Goal: Task Accomplishment & Management: Complete application form

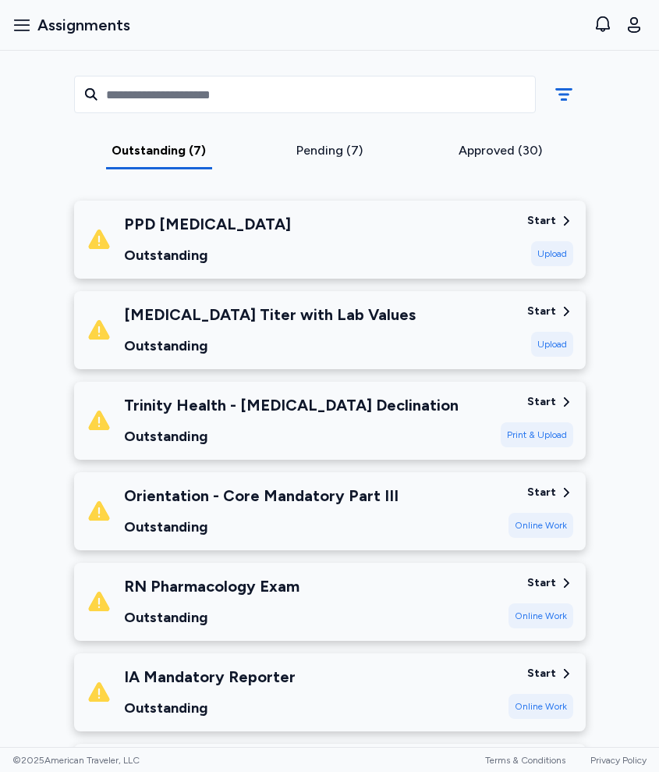
scroll to position [196, 0]
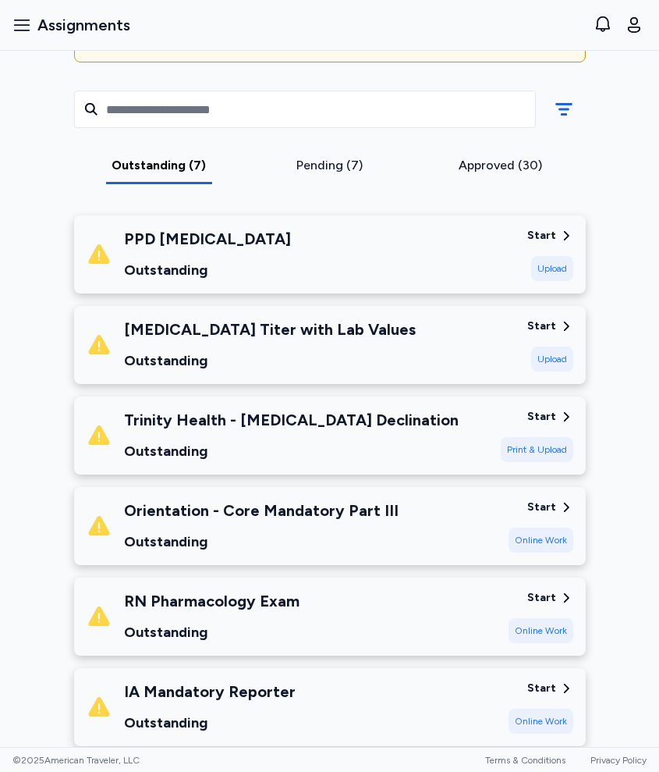
click at [279, 334] on div "[MEDICAL_DATA] Titer with Lab Values" at bounding box center [270, 329] width 292 height 22
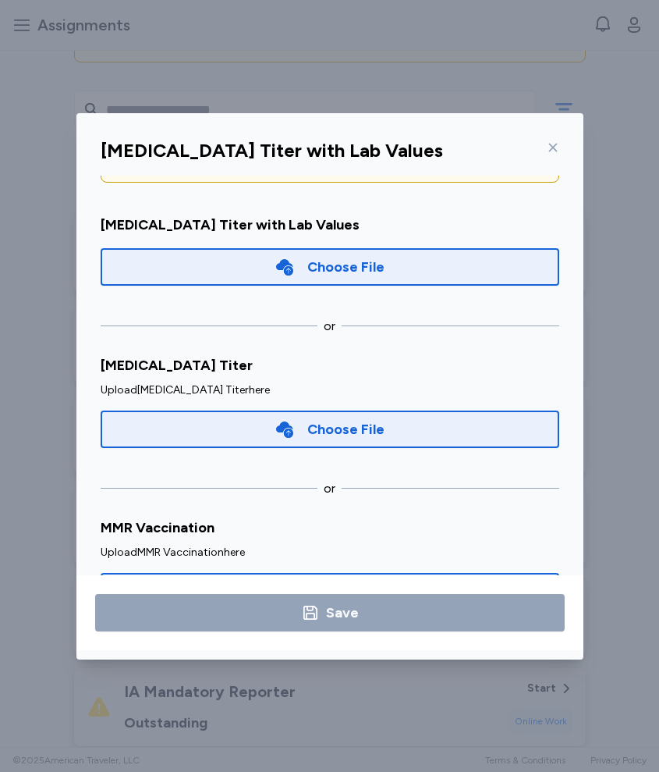
scroll to position [87, 0]
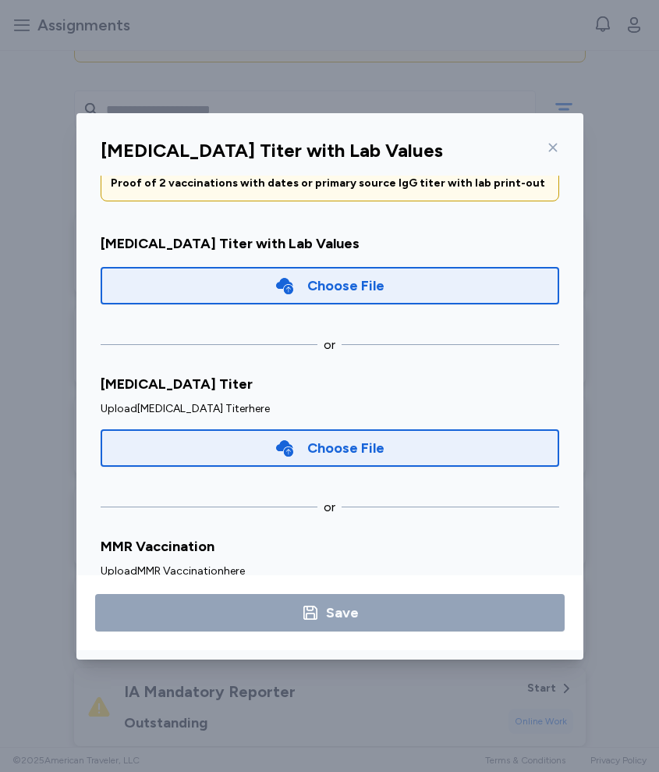
click at [343, 291] on div "Choose File" at bounding box center [345, 286] width 77 height 22
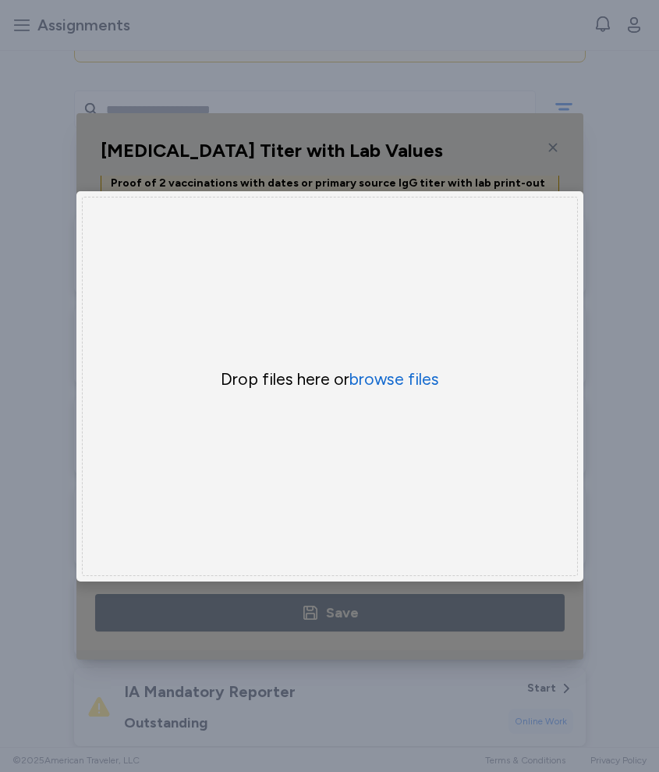
click at [350, 375] on div "Drop files here or browse files" at bounding box center [330, 379] width 375 height 22
click at [384, 378] on button "browse files" at bounding box center [395, 379] width 90 height 23
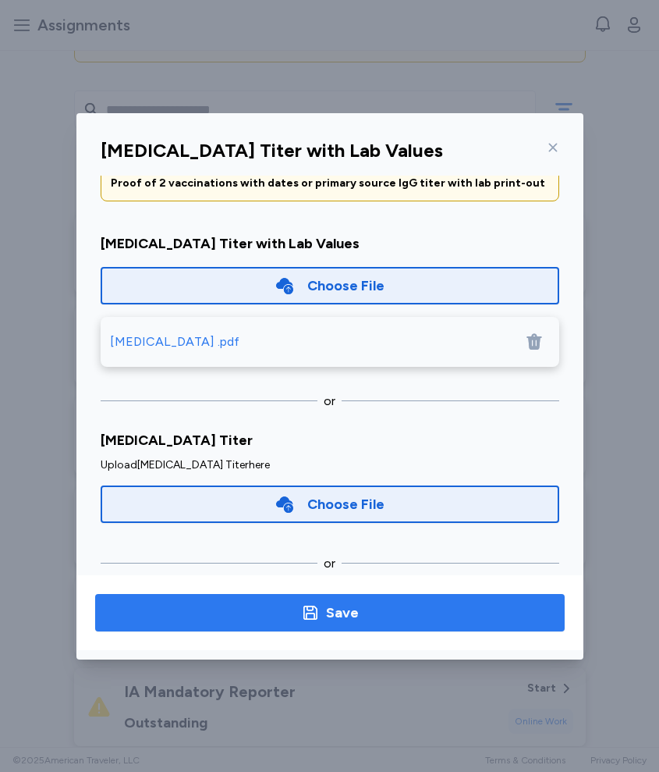
click at [335, 598] on button "Save" at bounding box center [330, 612] width 470 height 37
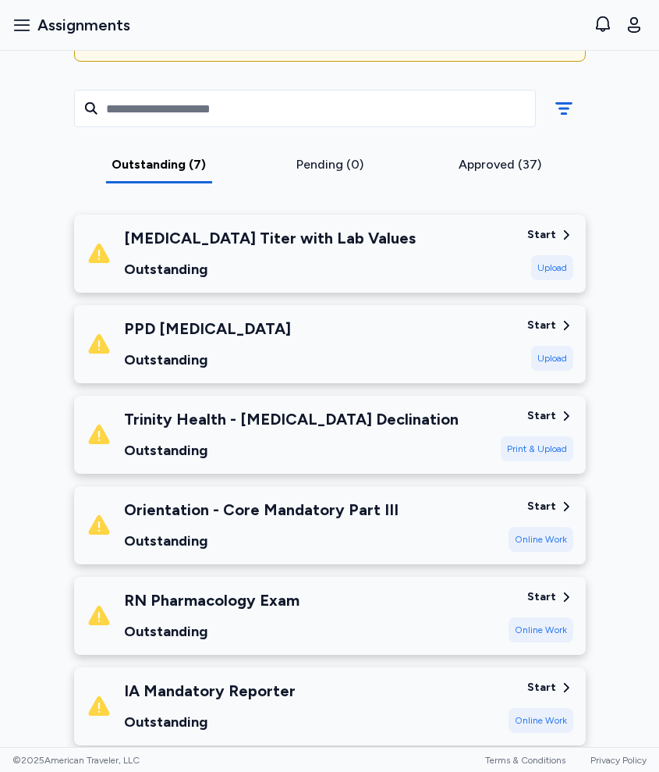
scroll to position [296, 0]
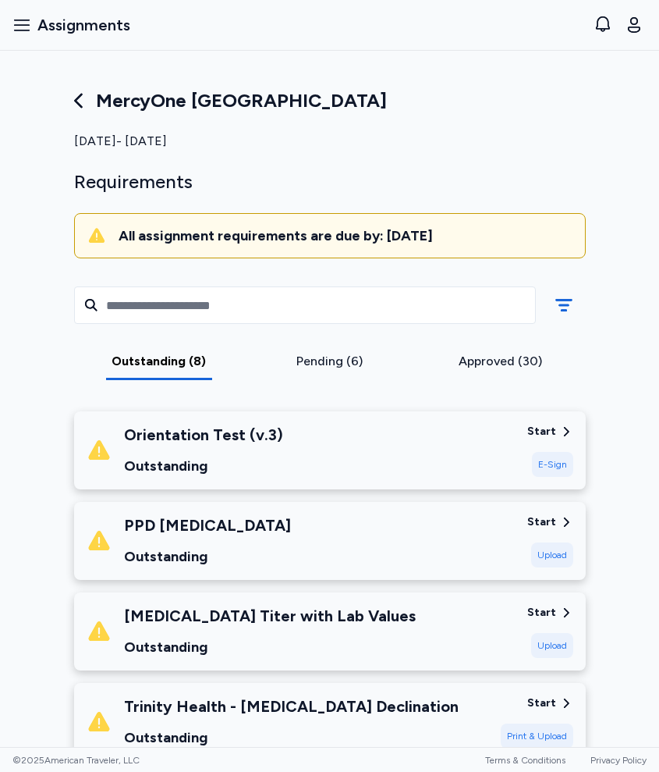
click at [339, 447] on div "Orientation Test (v.3) Outstanding" at bounding box center [301, 450] width 428 height 53
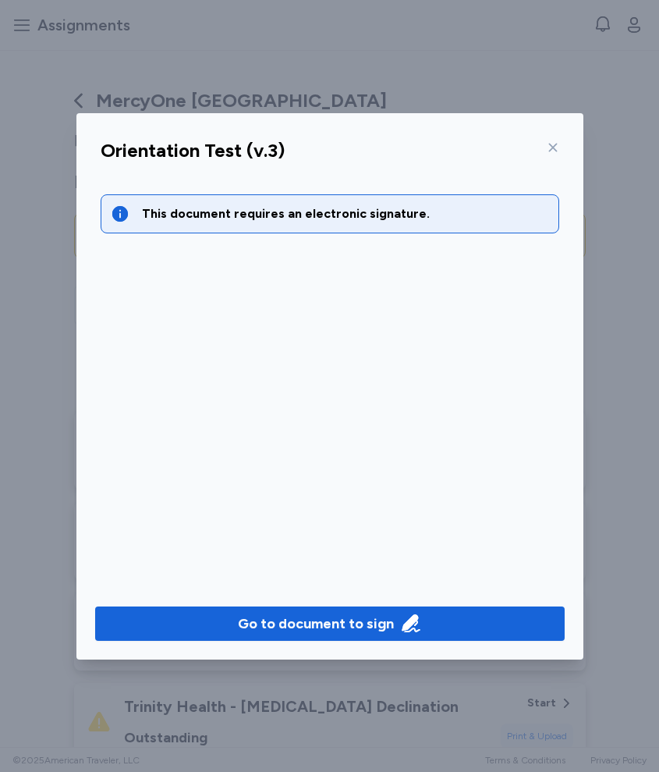
click at [549, 158] on div at bounding box center [550, 147] width 19 height 25
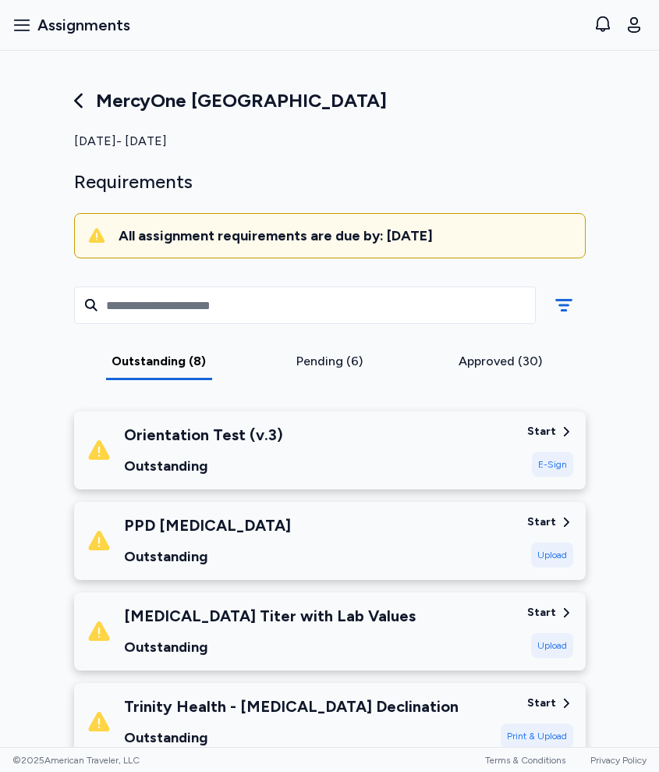
click at [457, 356] on div "Approved (30)" at bounding box center [500, 361] width 158 height 19
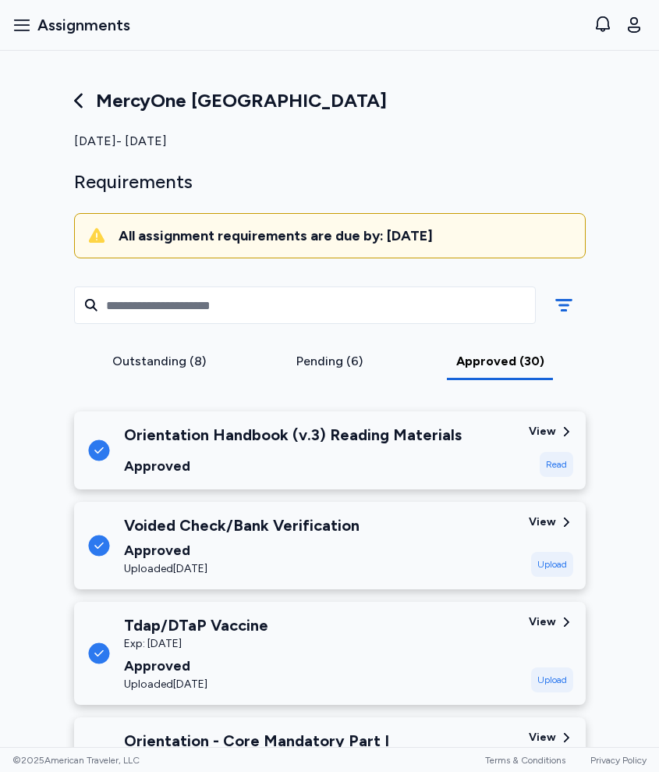
click at [317, 444] on div "Orientation Handbook (v.3) Reading Materials" at bounding box center [293, 435] width 338 height 22
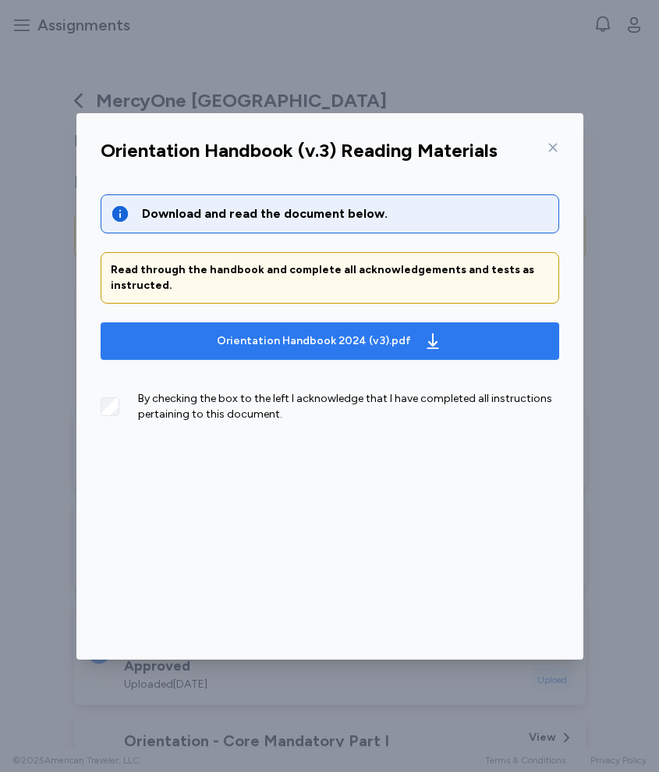
click at [287, 325] on button "Orientation Handbook 2024 (v3).pdf" at bounding box center [330, 340] width 459 height 37
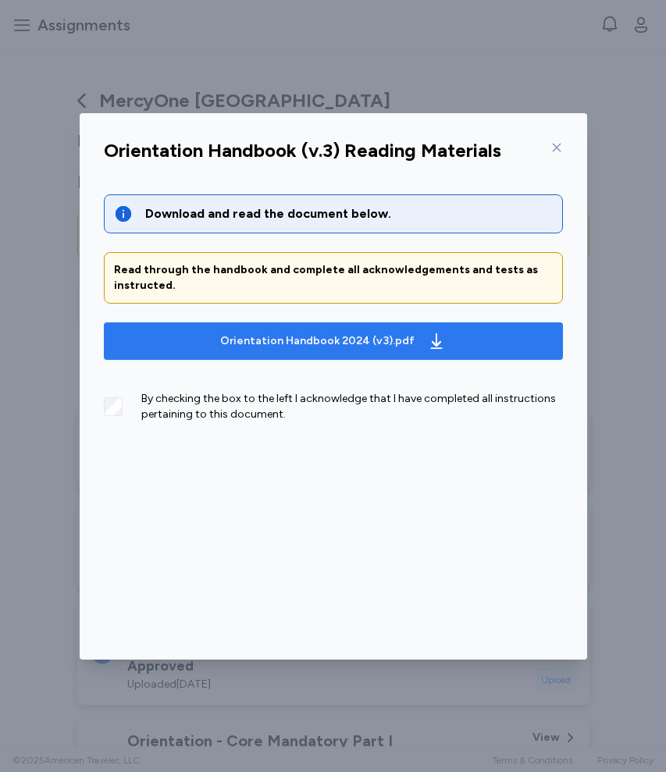
click at [428, 351] on div "Orientation Handbook 2024 (v3).pdf" at bounding box center [333, 341] width 232 height 25
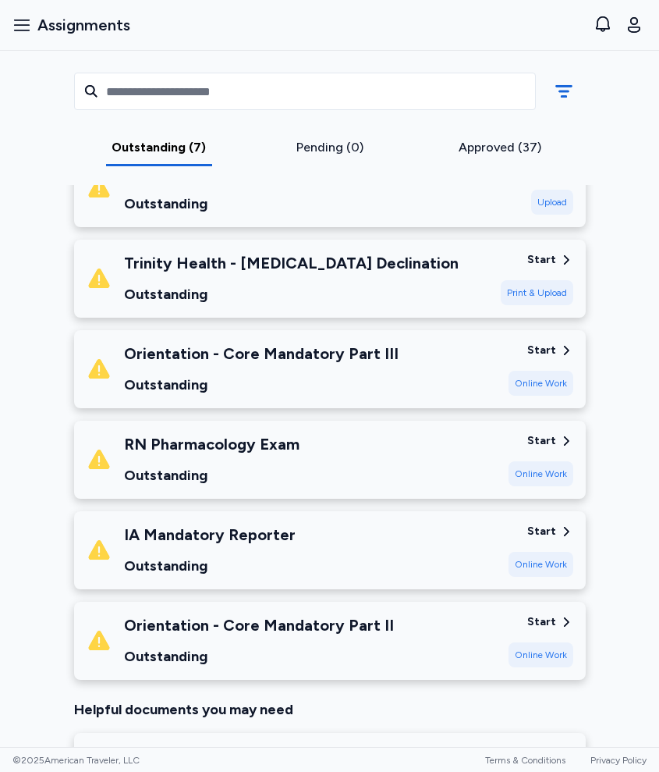
scroll to position [86, 0]
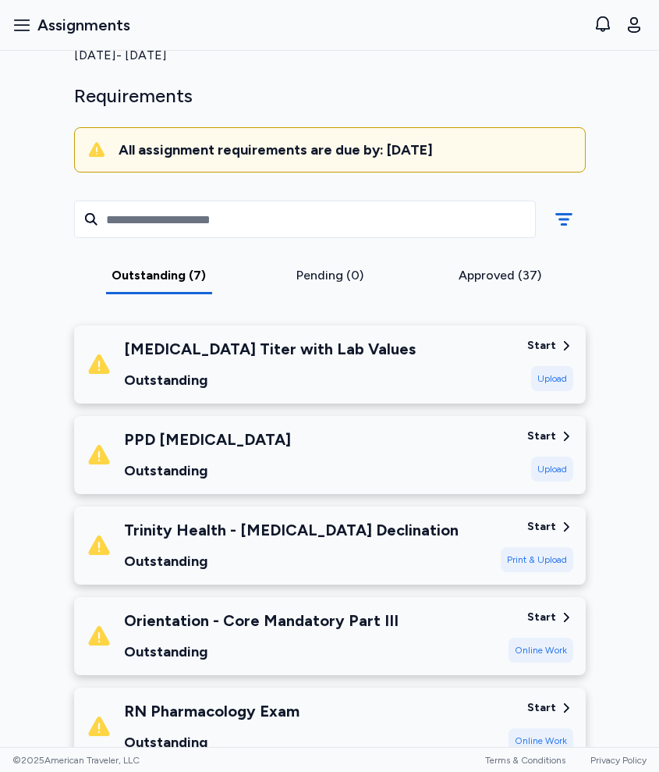
click at [258, 368] on div "[MEDICAL_DATA] Titer with Lab Values Outstanding" at bounding box center [270, 364] width 292 height 53
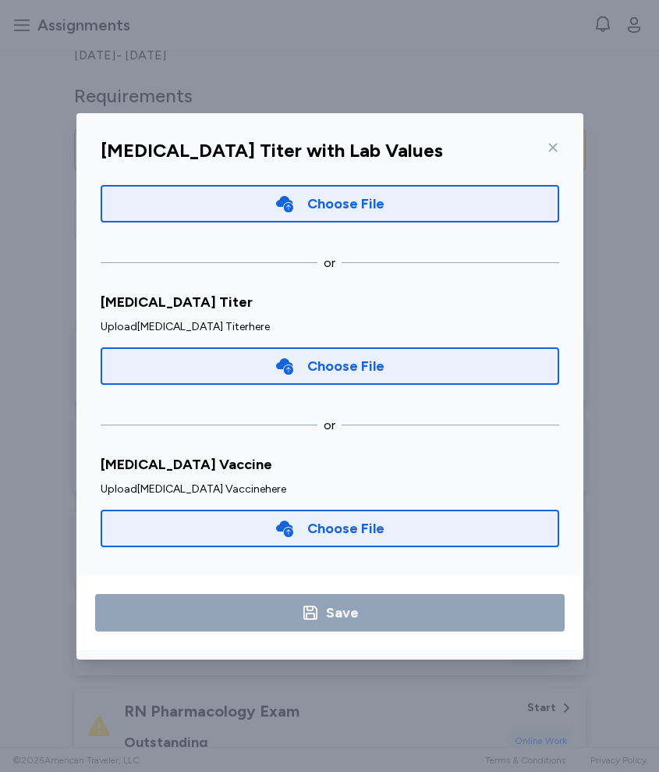
scroll to position [167, 0]
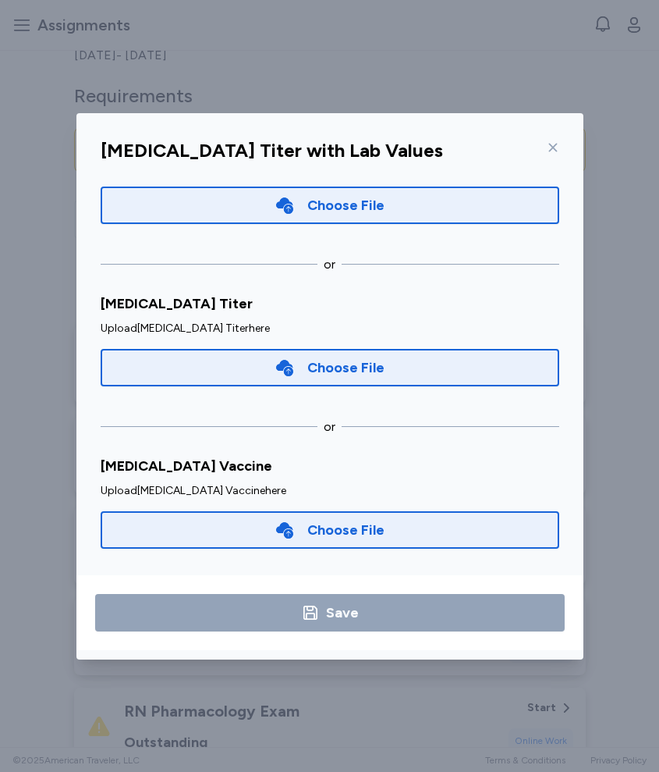
click at [14, 392] on div "[MEDICAL_DATA] Titer with Lab Values Upload the relevant document below. Proof …" at bounding box center [329, 386] width 659 height 772
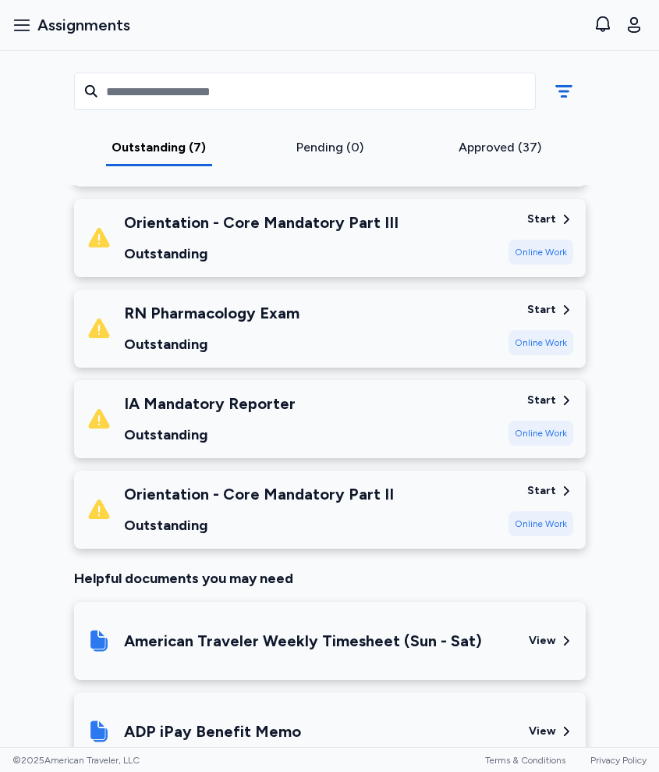
scroll to position [499, 0]
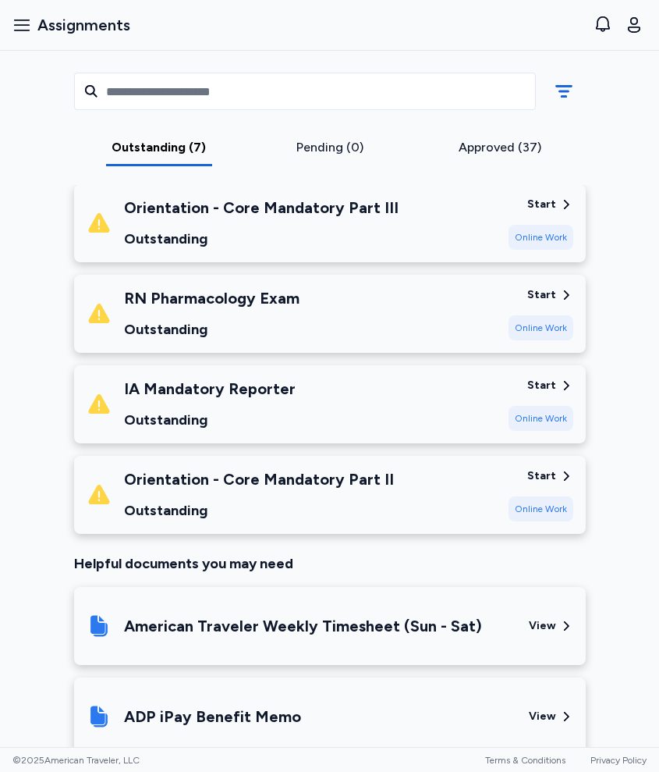
click at [250, 289] on div "RN Pharmacology Exam" at bounding box center [212, 298] width 176 height 22
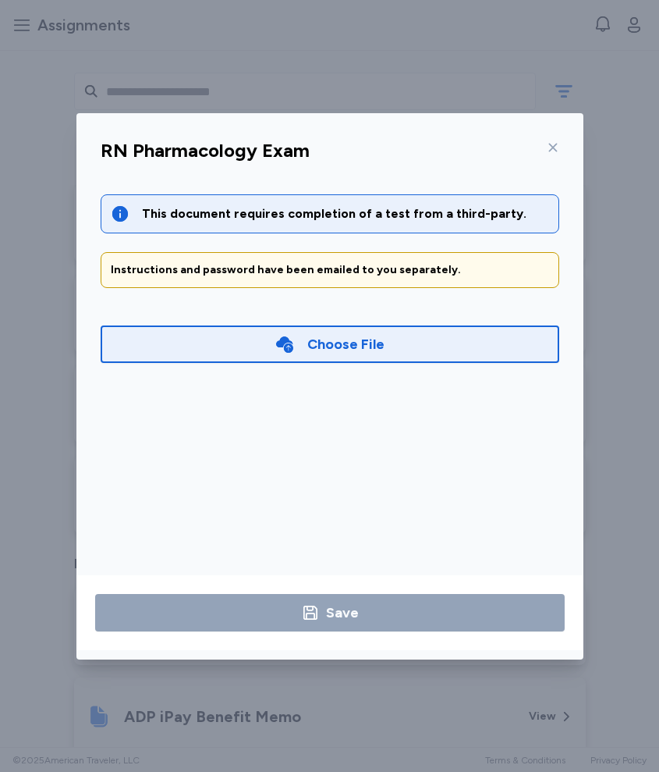
click at [213, 364] on div "Choose File" at bounding box center [330, 344] width 459 height 50
click at [213, 350] on div "Choose File" at bounding box center [330, 343] width 459 height 37
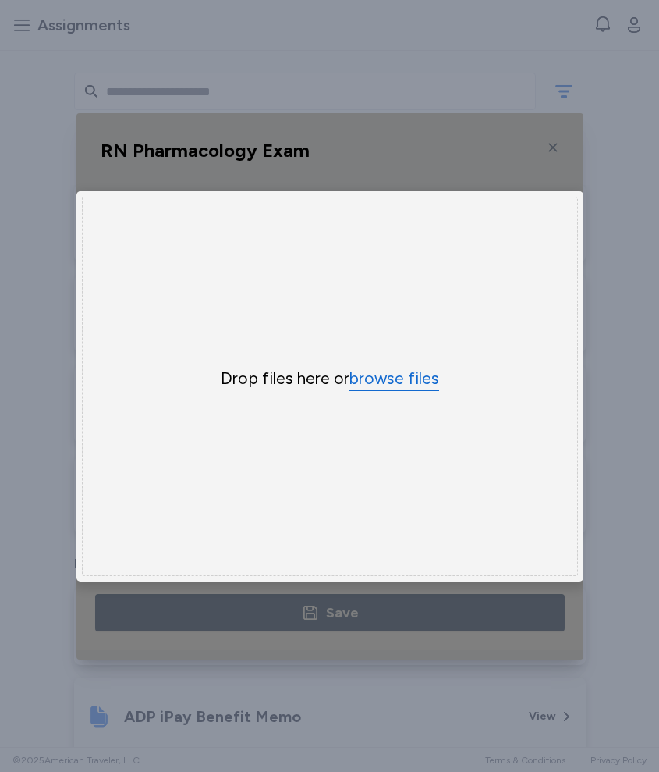
click at [362, 375] on button "browse files" at bounding box center [395, 379] width 90 height 23
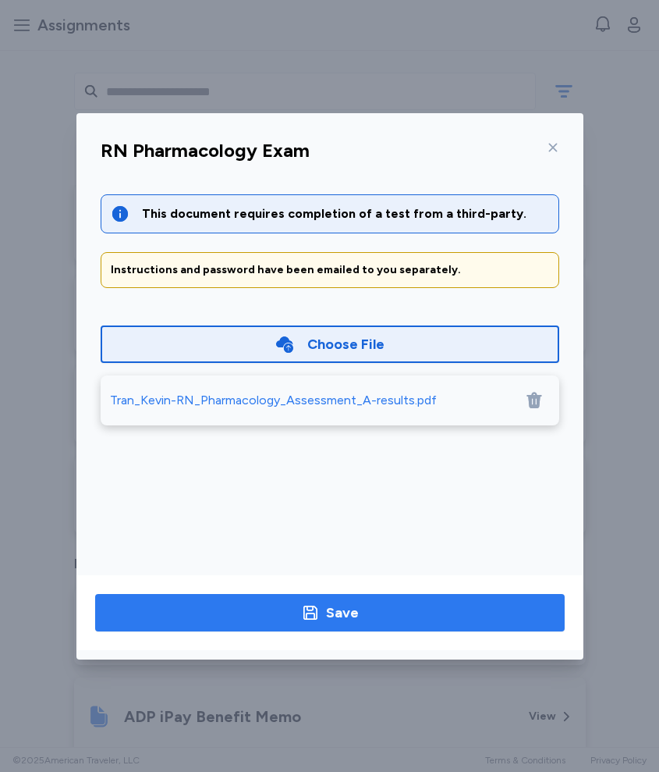
click at [363, 596] on button "Save" at bounding box center [330, 612] width 470 height 37
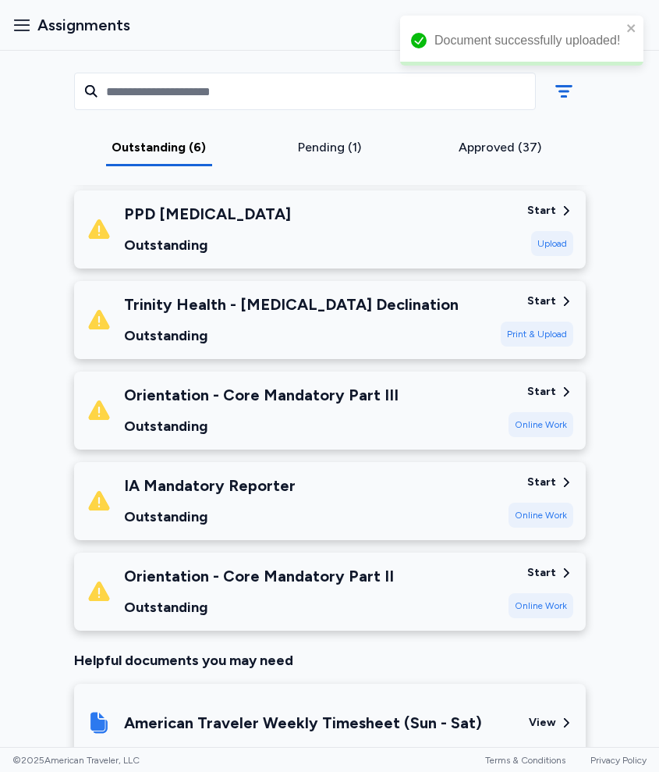
click at [353, 150] on div "Pending (1)" at bounding box center [330, 147] width 158 height 19
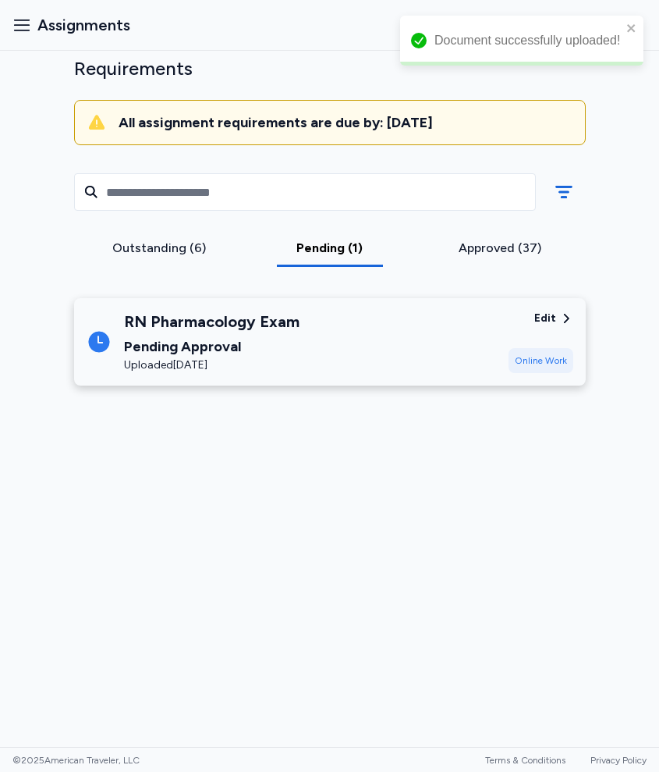
scroll to position [113, 0]
click at [225, 316] on div "RN Pharmacology Exam" at bounding box center [212, 322] width 176 height 22
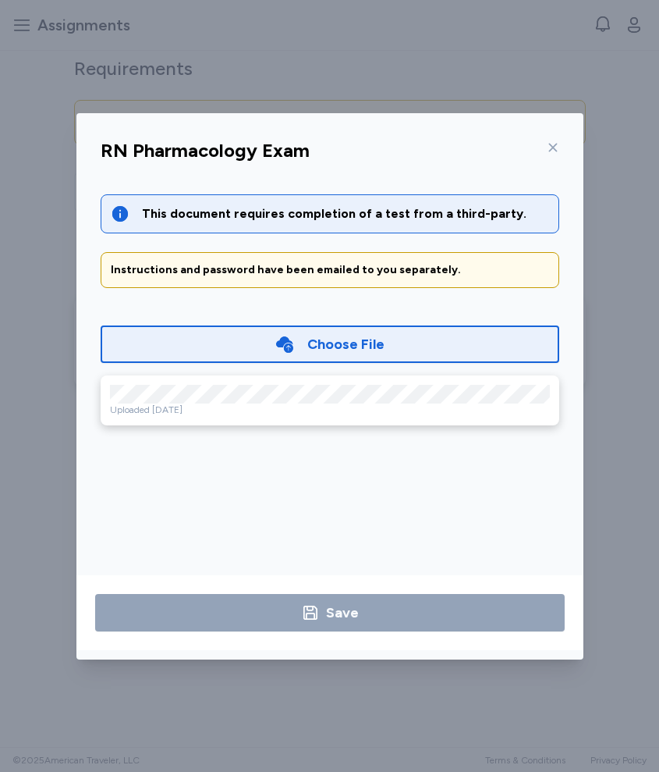
click at [559, 137] on div "RN Pharmacology Exam" at bounding box center [330, 155] width 484 height 41
click at [560, 146] on div "RN Pharmacology Exam" at bounding box center [330, 155] width 484 height 41
click at [556, 146] on icon at bounding box center [553, 147] width 12 height 12
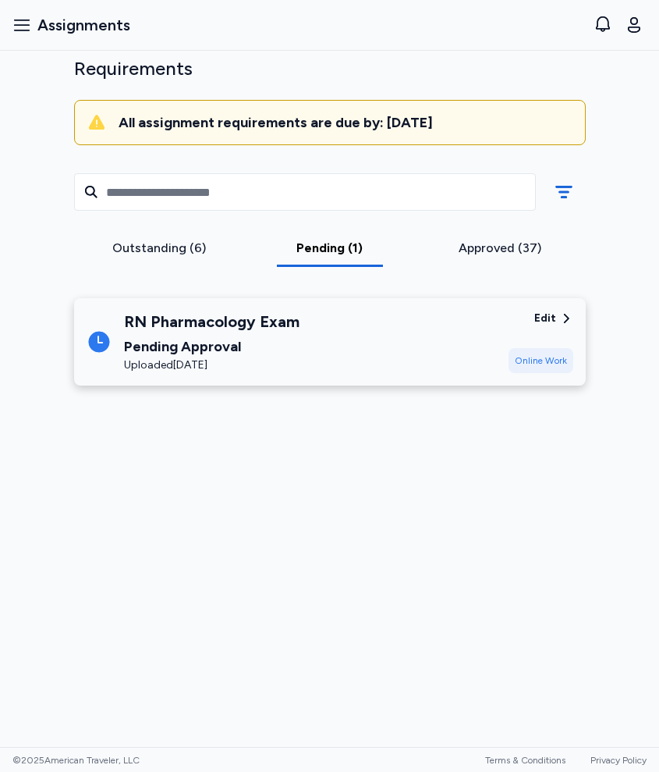
click at [197, 258] on div "Outstanding (6)" at bounding box center [159, 253] width 171 height 28
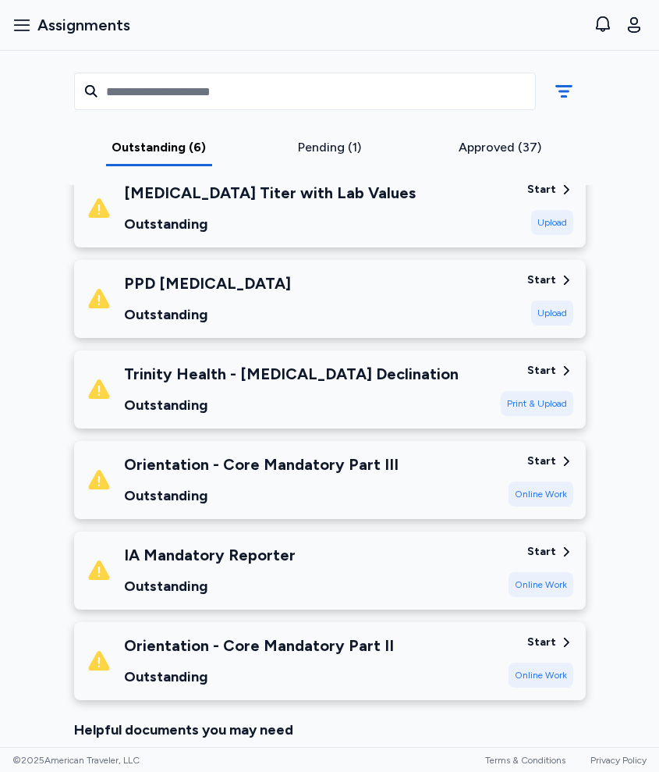
scroll to position [244, 0]
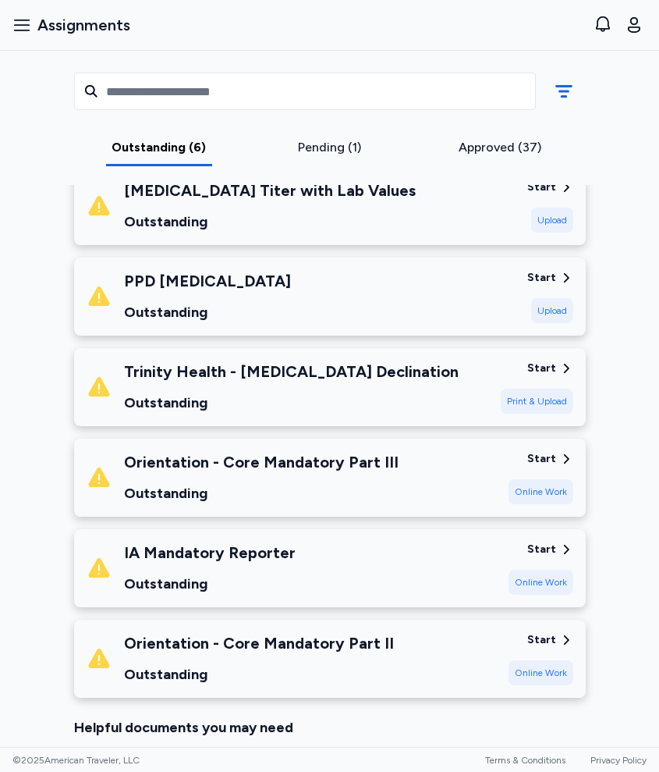
click at [432, 207] on div "Varicella Titer with Lab Values Outstanding" at bounding box center [301, 205] width 428 height 53
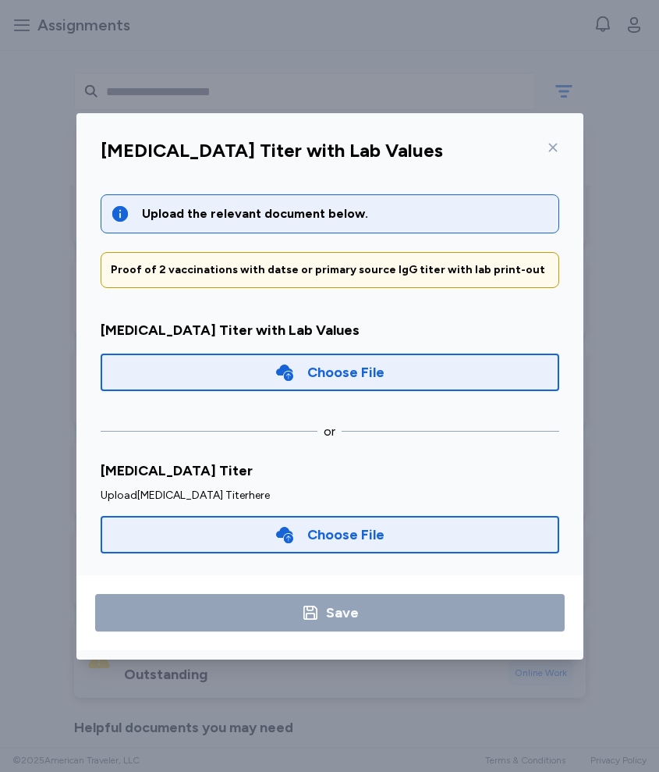
scroll to position [57, 0]
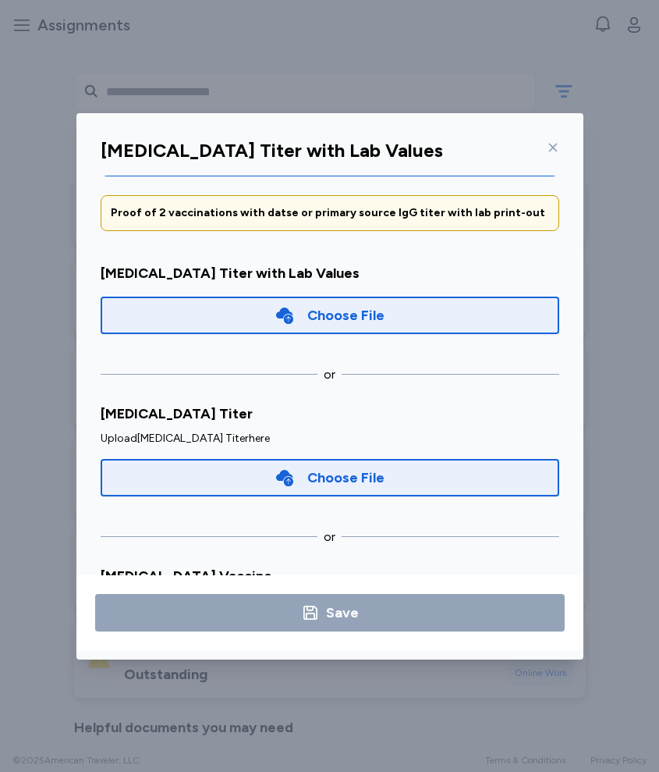
click at [287, 492] on div "Choose File" at bounding box center [330, 477] width 459 height 37
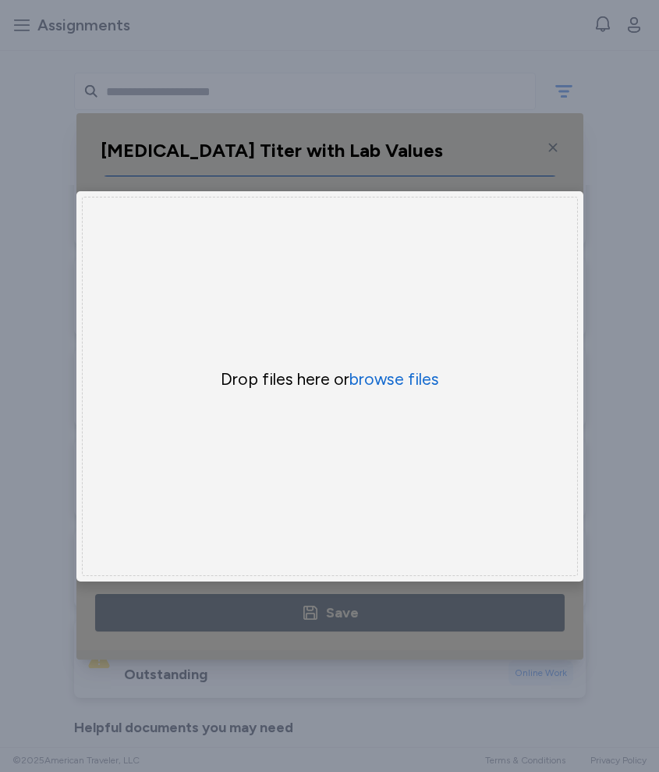
click at [279, 204] on div "Drop files here or browse files" at bounding box center [330, 386] width 496 height 379
click at [278, 167] on div "Uppy Dashboard Window (Press escape to close)" at bounding box center [329, 386] width 507 height 546
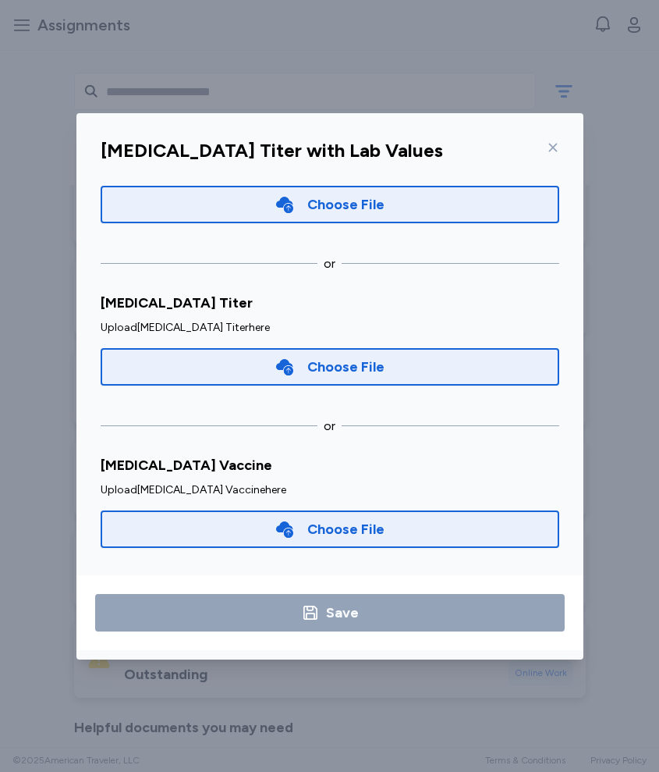
scroll to position [167, 0]
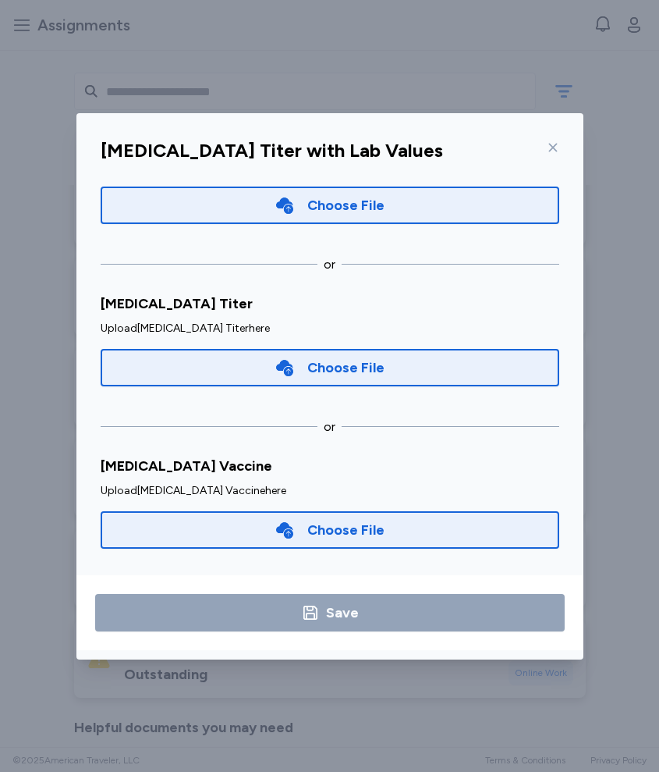
click at [288, 535] on icon at bounding box center [284, 530] width 17 height 16
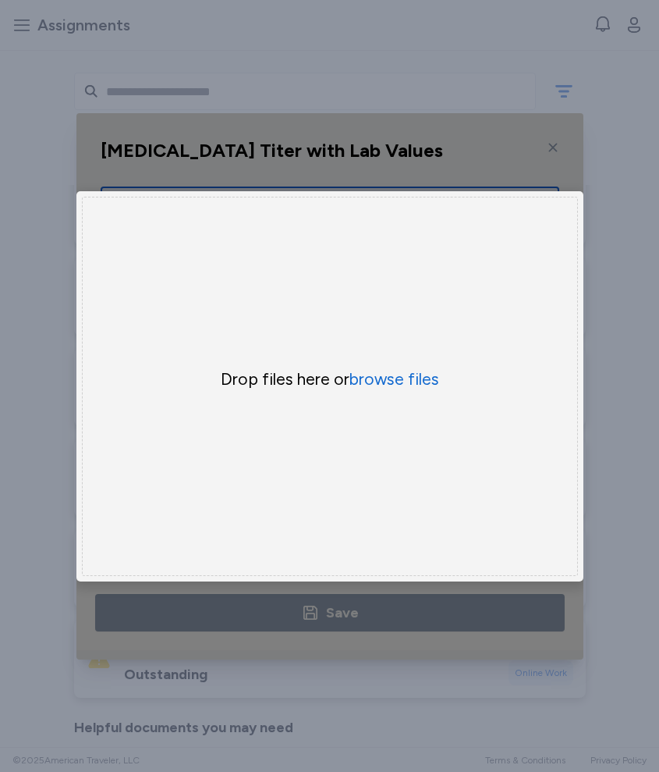
click at [388, 368] on div "Drop files here or browse files" at bounding box center [330, 386] width 496 height 379
click at [385, 379] on button "browse files" at bounding box center [395, 379] width 90 height 23
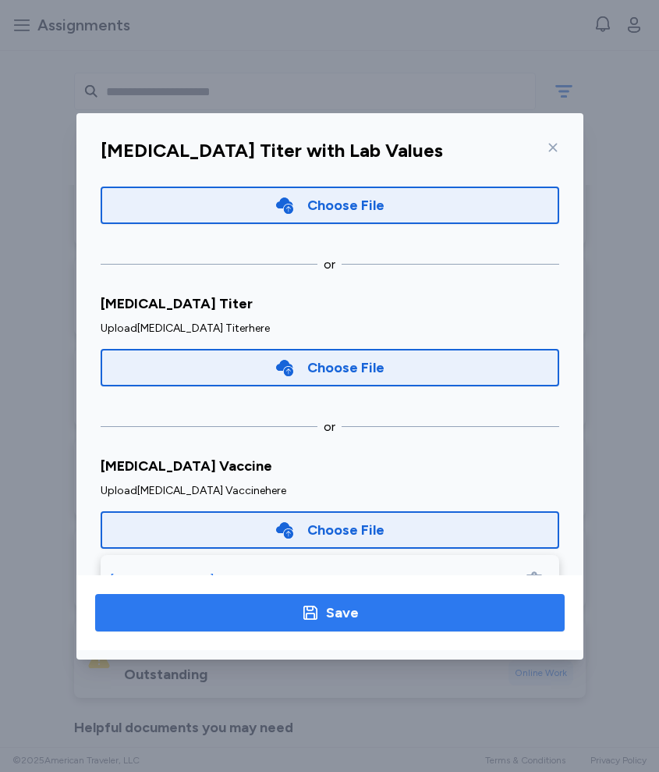
click at [356, 624] on button "Save" at bounding box center [330, 612] width 470 height 37
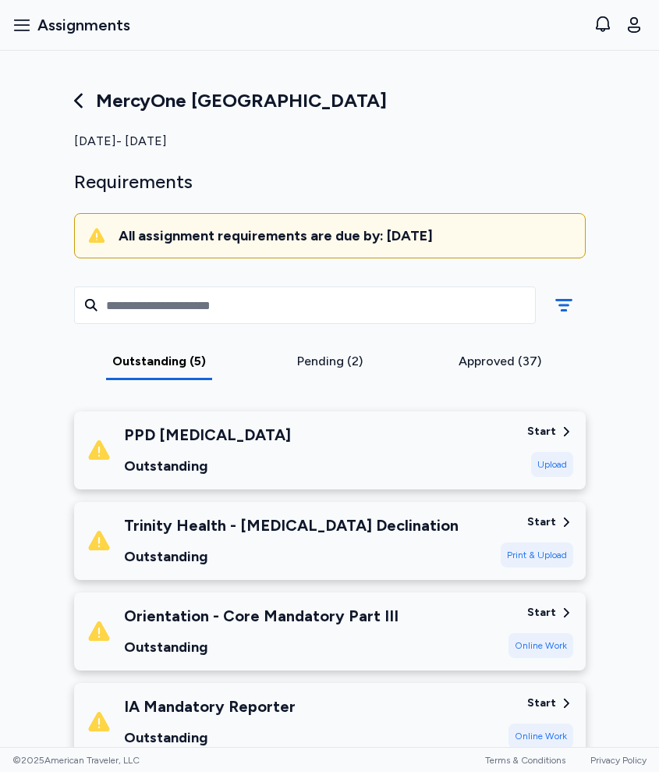
scroll to position [0, 0]
click at [488, 366] on div "Approved (37)" at bounding box center [500, 361] width 158 height 19
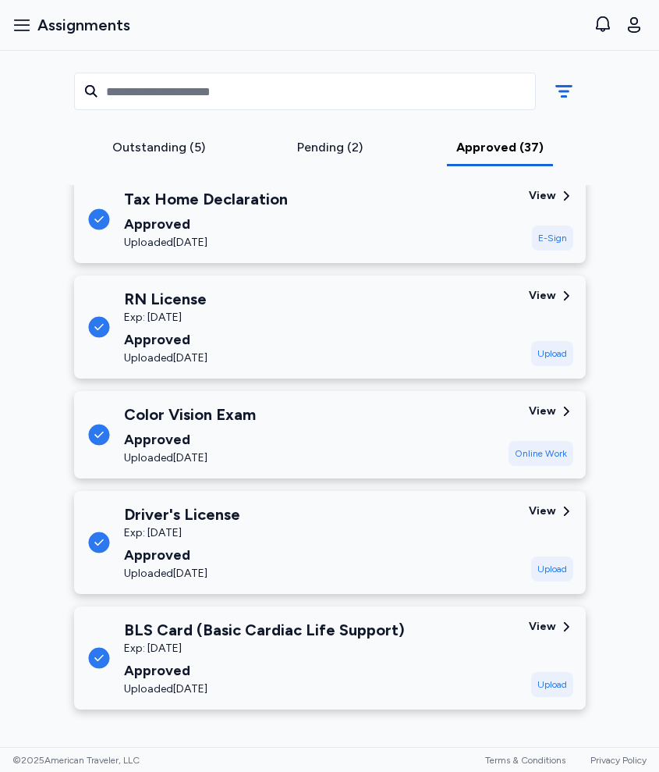
scroll to position [3653, 0]
click at [158, 140] on div "Outstanding (5)" at bounding box center [159, 147] width 158 height 19
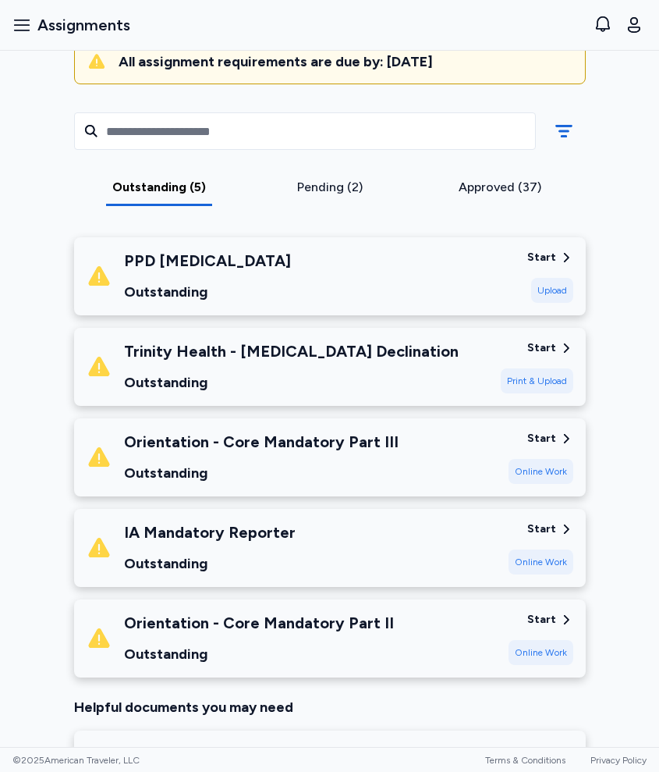
scroll to position [179, 0]
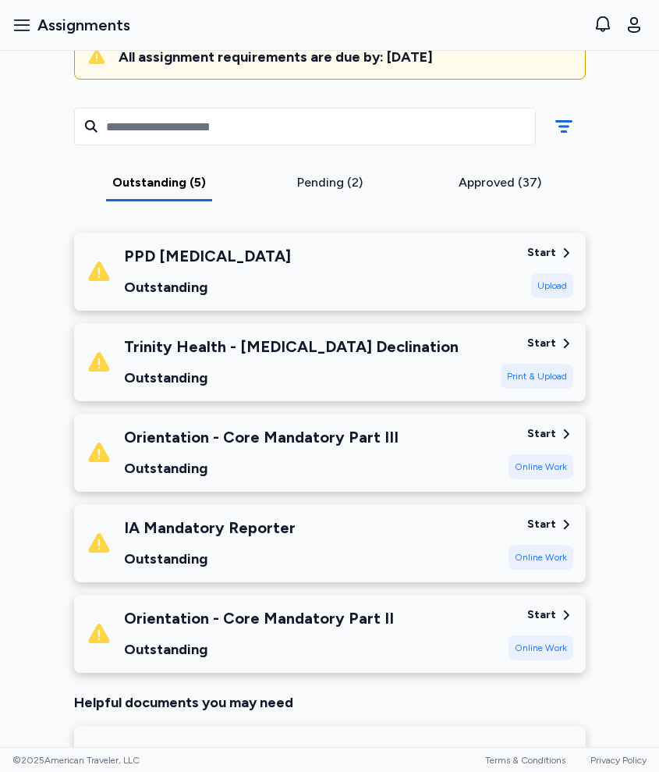
click at [318, 351] on div "Trinity Health - [MEDICAL_DATA] Declination" at bounding box center [291, 347] width 335 height 22
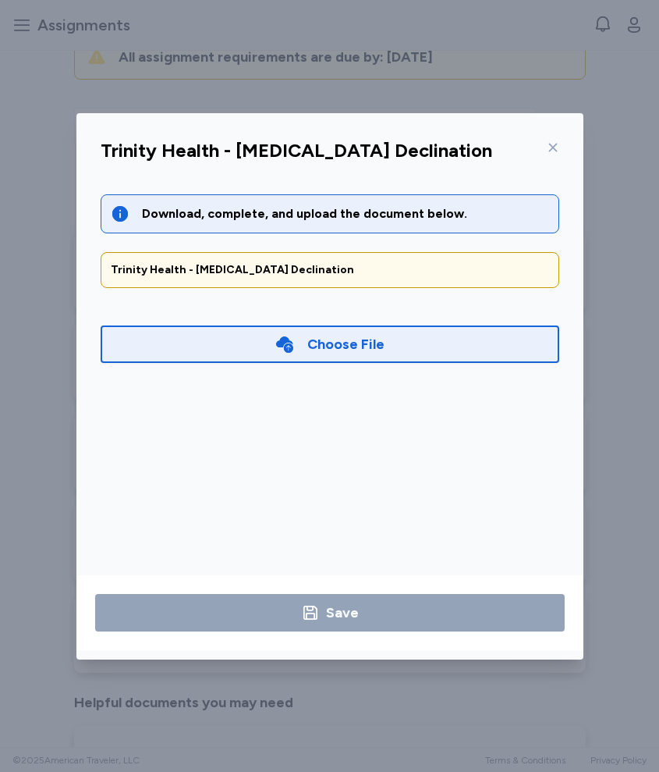
click at [277, 363] on div "Choose File" at bounding box center [330, 344] width 459 height 50
click at [265, 350] on div "Choose File" at bounding box center [330, 343] width 459 height 37
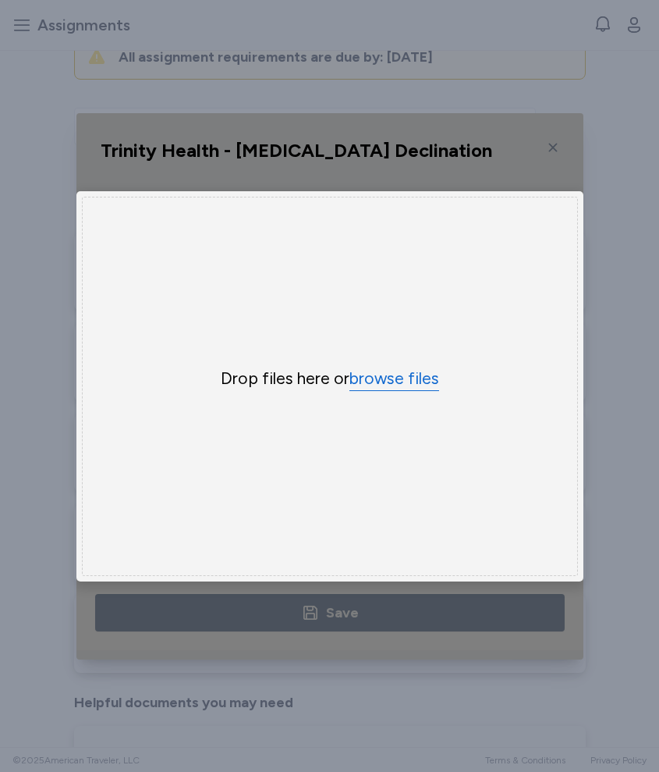
click at [354, 374] on button "browse files" at bounding box center [395, 379] width 90 height 23
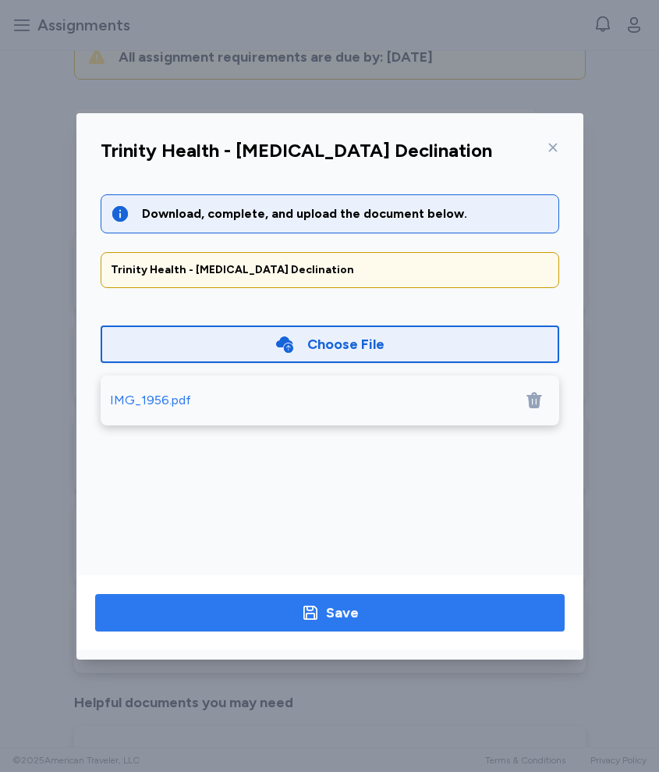
click at [389, 615] on span "Save" at bounding box center [330, 613] width 445 height 22
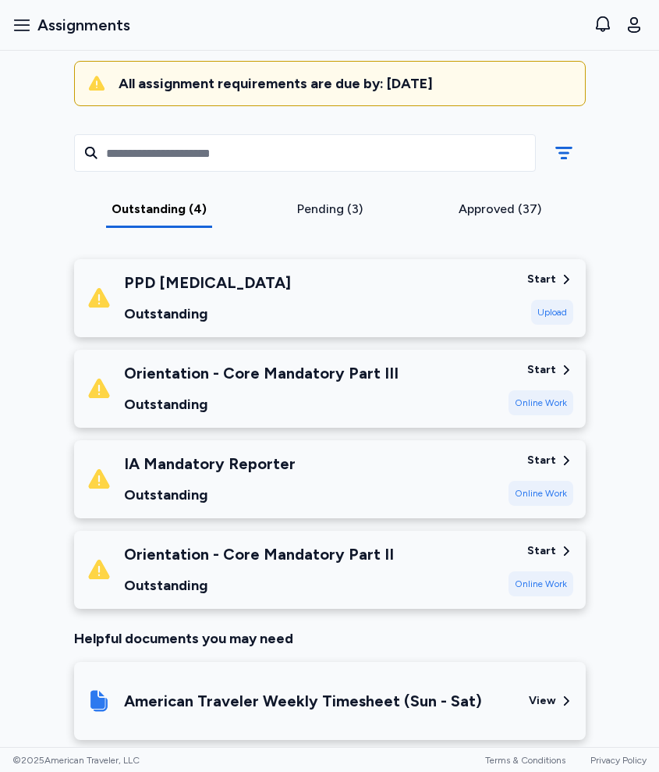
scroll to position [166, 0]
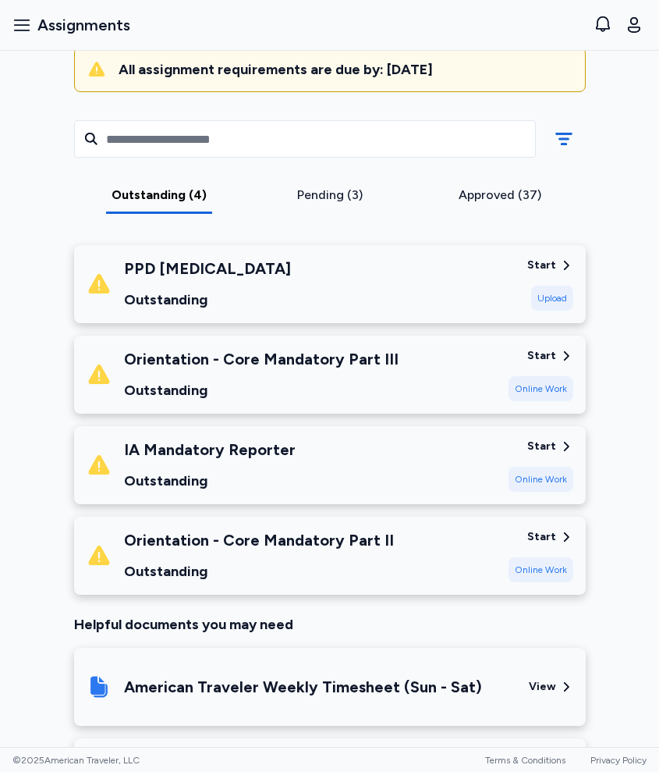
click at [309, 279] on div "PPD Skin Test Outstanding" at bounding box center [301, 284] width 428 height 53
